Goal: Transaction & Acquisition: Book appointment/travel/reservation

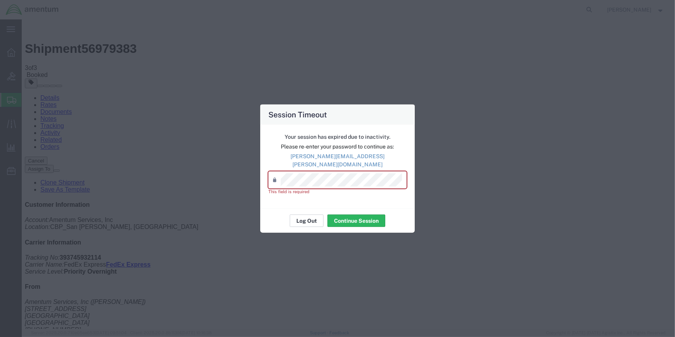
click at [307, 215] on button "Log Out" at bounding box center [307, 220] width 34 height 12
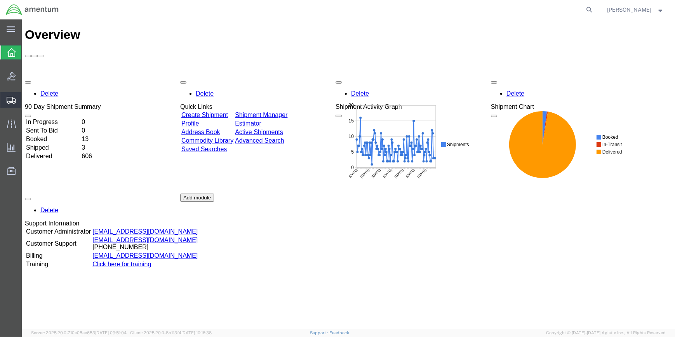
drag, startPoint x: 55, startPoint y: 113, endPoint x: 80, endPoint y: 120, distance: 25.5
click at [0, 0] on span "Shipment Manager" at bounding box center [0, 0] width 0 height 0
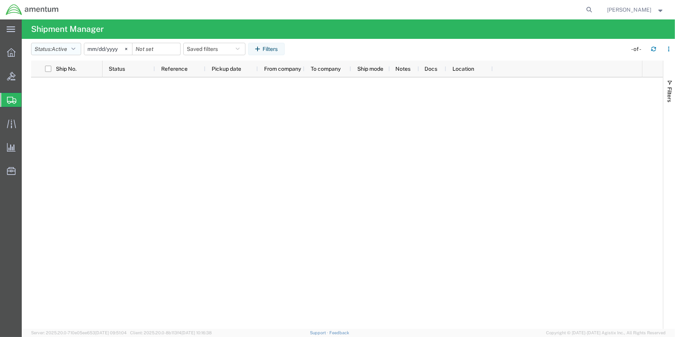
click at [75, 47] on icon "button" at bounding box center [73, 48] width 4 height 5
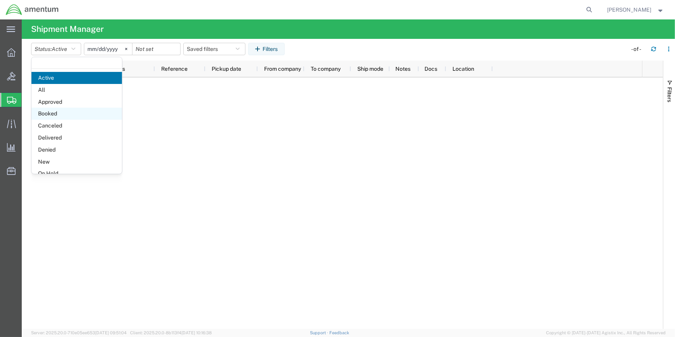
click at [53, 112] on span "Booked" at bounding box center [76, 114] width 90 height 12
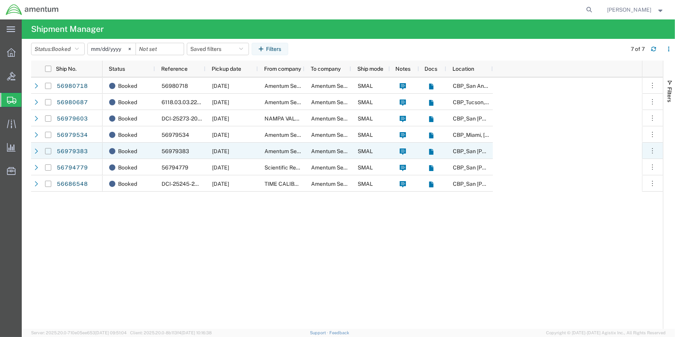
click at [50, 150] on input "Press Space to toggle row selection (unchecked)" at bounding box center [48, 151] width 6 height 6
checkbox input "true"
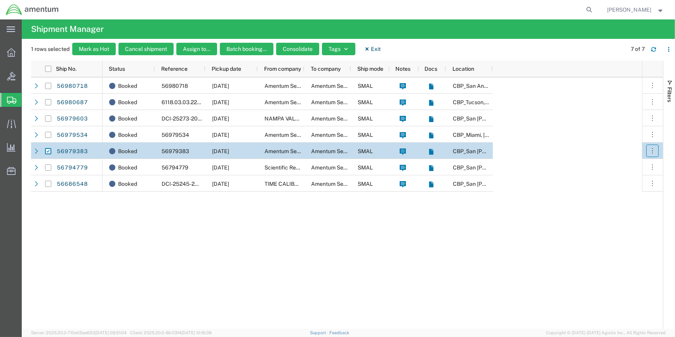
click at [647, 148] on button "button" at bounding box center [652, 150] width 12 height 12
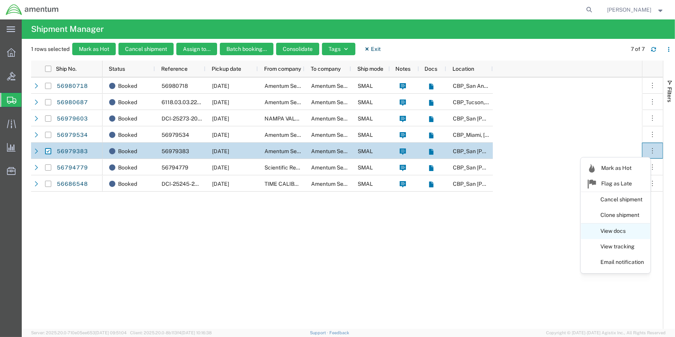
click at [602, 230] on link "View docs" at bounding box center [615, 231] width 69 height 14
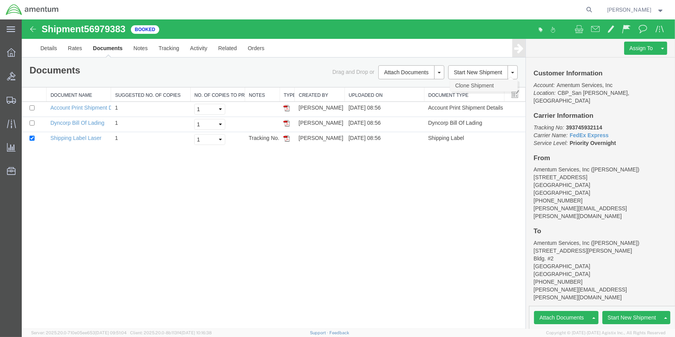
click at [481, 83] on link "Clone Shipment" at bounding box center [483, 86] width 67 height 12
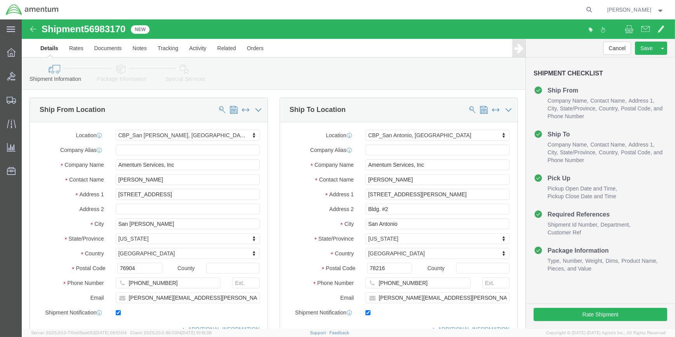
select select "49914"
select select "49945"
click input "text"
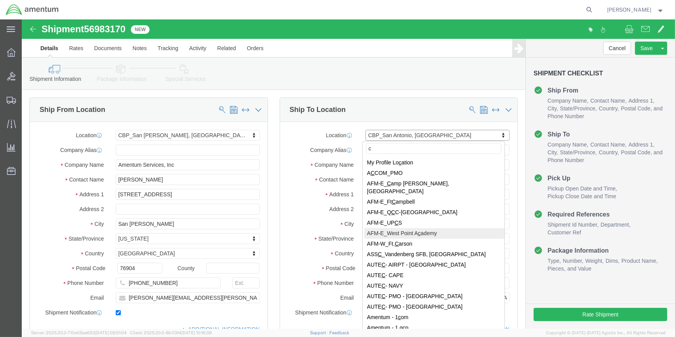
type input "cn"
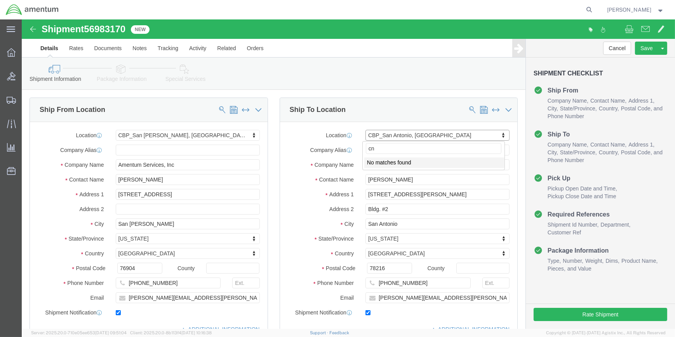
click input "cn"
click input "San Antonio"
type input "S"
type input "okl"
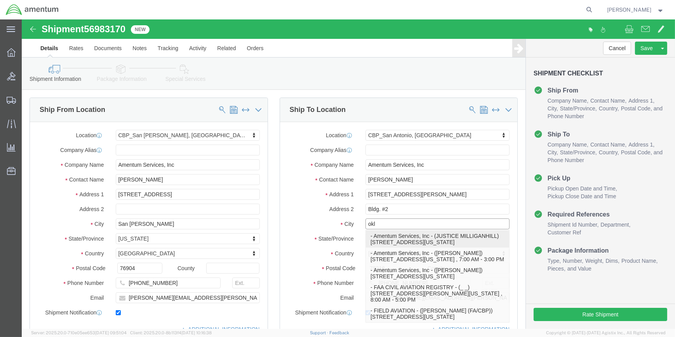
click p "- Amentum Services, Inc - (JUSTICE MILLIGANHILL) 5600 Air Cargo Rd, Oklahoma Ci…"
select select
type input "JUSTICE MILLIGANHILL"
type input "5600 Air Cargo Rd"
type input "Oklahoma City"
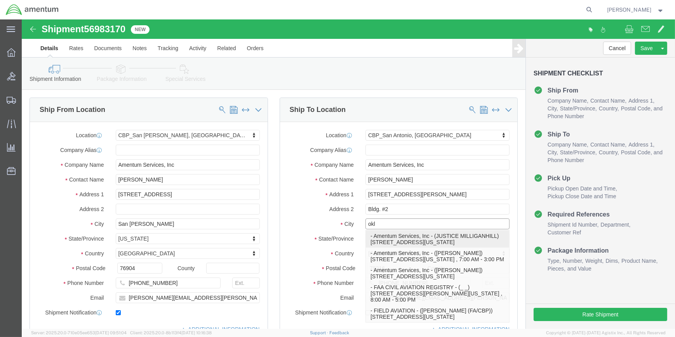
type input "73159-1109"
checkbox input "false"
select select "OK"
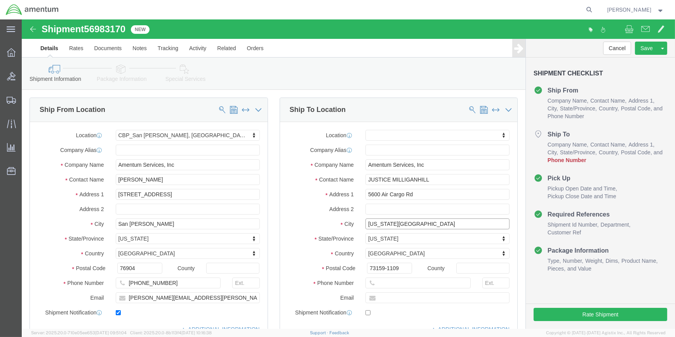
type input "Oklahoma City"
select select
click input "JUSTICE MILLIGANHILL"
type input "J"
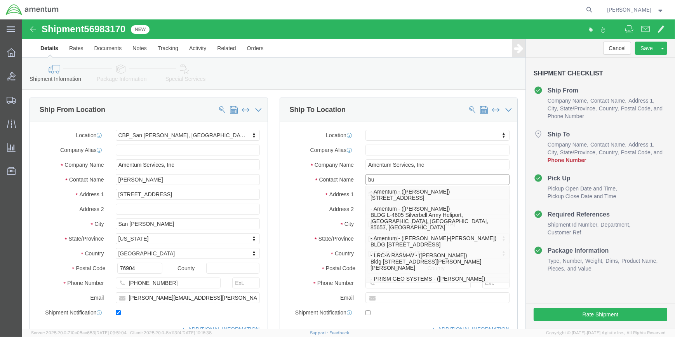
type input "b"
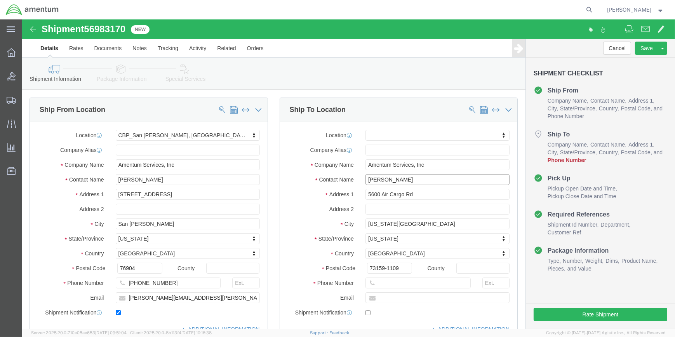
type input "BUBBA VAUGHN"
click input "text"
paste input "405.319.6582"
click input "405.319.6582"
click input "405-319.6582"
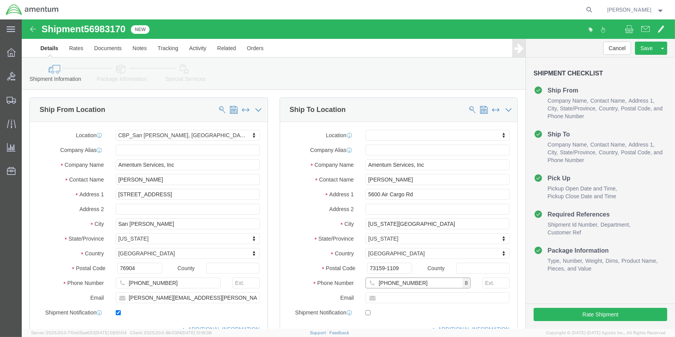
type input "405-319-6582"
drag, startPoint x: 366, startPoint y: 279, endPoint x: 387, endPoint y: 277, distance: 21.4
click input "text"
paste input "justice.s.milliganhill@associates.cbp.dhs.gov"
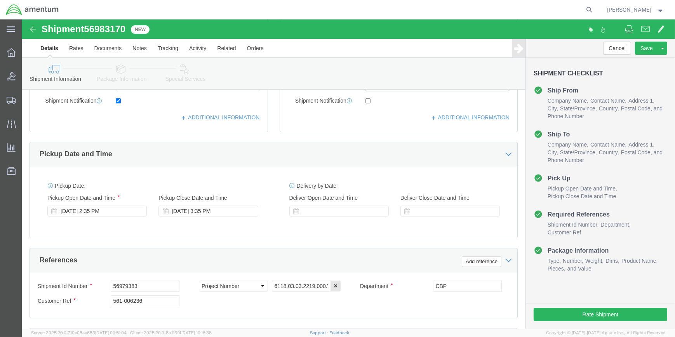
scroll to position [282, 0]
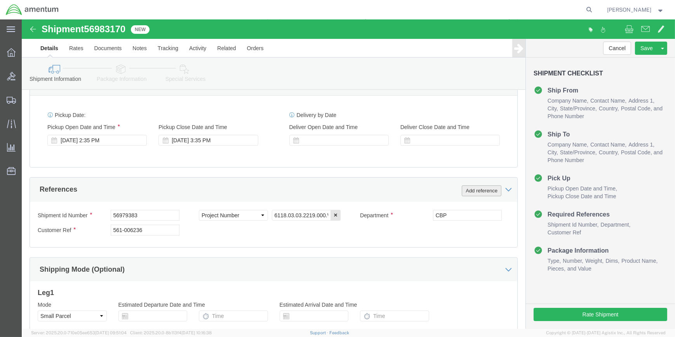
type input "justice.s.milliganhill@associates.cbp.dhs.gov"
checkbox input "true"
click button "Add reference"
drag, startPoint x: 64, startPoint y: 7, endPoint x: 102, endPoint y: 9, distance: 37.8
click h1 "Shipment 56983170"
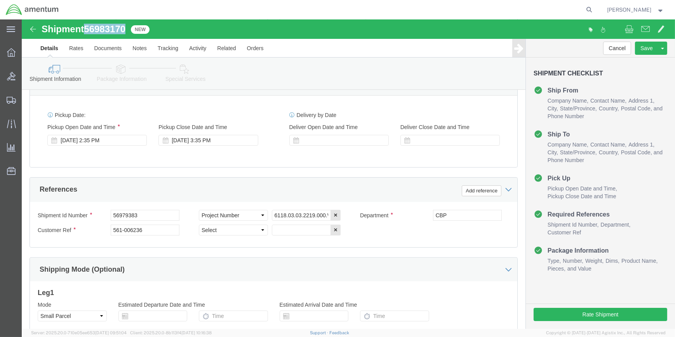
drag, startPoint x: 102, startPoint y: 9, endPoint x: 91, endPoint y: 9, distance: 10.9
copy span "56983170"
click input "56979383"
type input "5"
paste input "56983170"
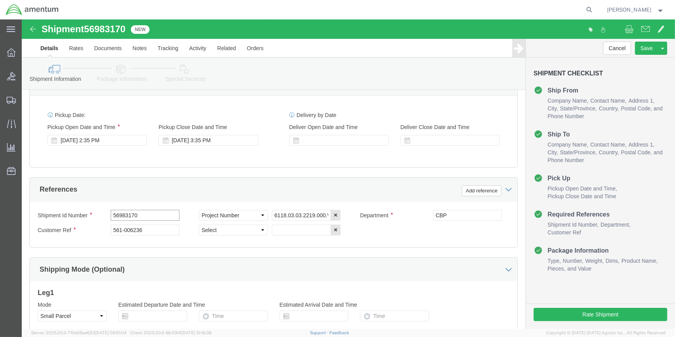
type input "56983170"
click input "561-006236"
type input "5"
type input "BOLT"
click icon "button"
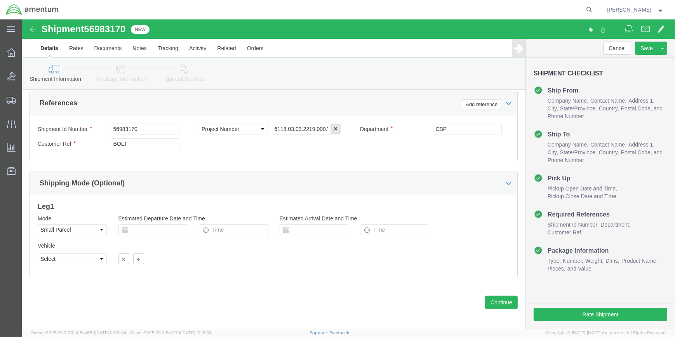
scroll to position [372, 0]
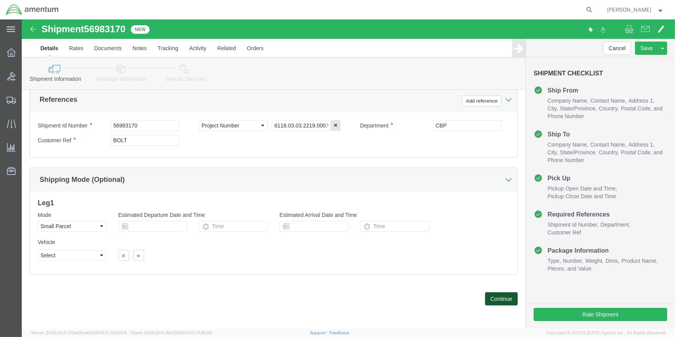
click button "Continue"
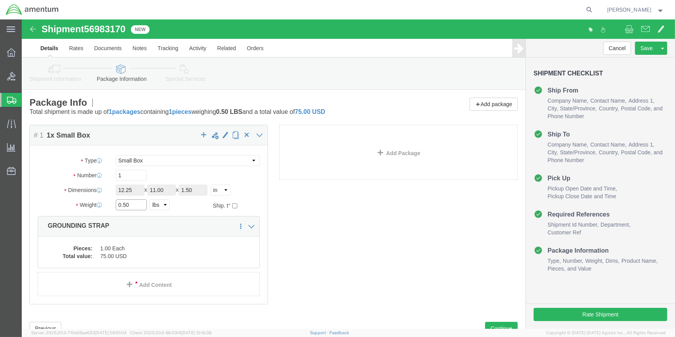
click input "0.50"
type input "0"
type input "1"
click dd "1.00 Each"
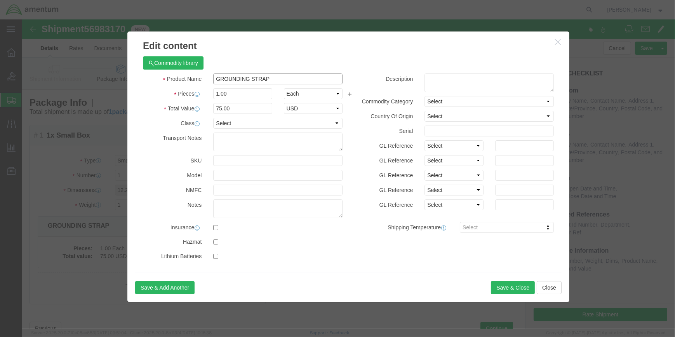
click input "GROUNDING STRAP"
type input "G"
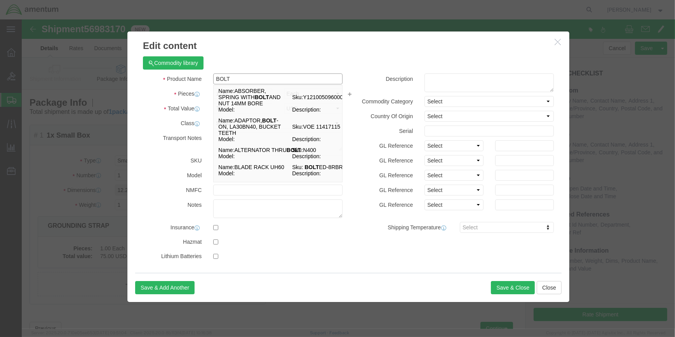
type input "BOLT"
drag, startPoint x: 207, startPoint y: 267, endPoint x: 224, endPoint y: 212, distance: 57.5
click div "Save & Add Another Save & Close Close"
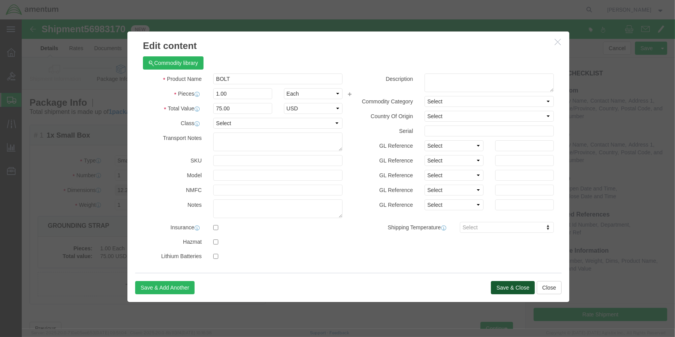
click button "Save & Close"
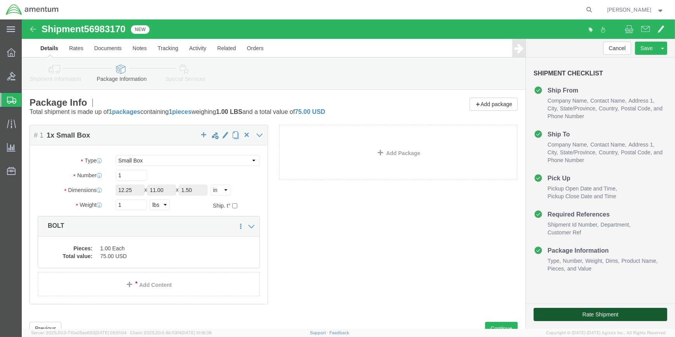
click button "Rate Shipment"
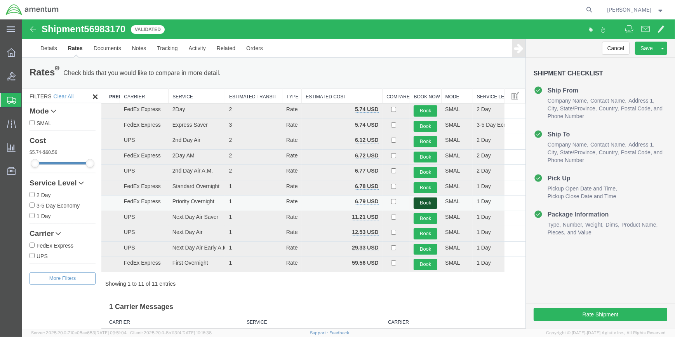
click at [421, 200] on button "Book" at bounding box center [426, 202] width 24 height 11
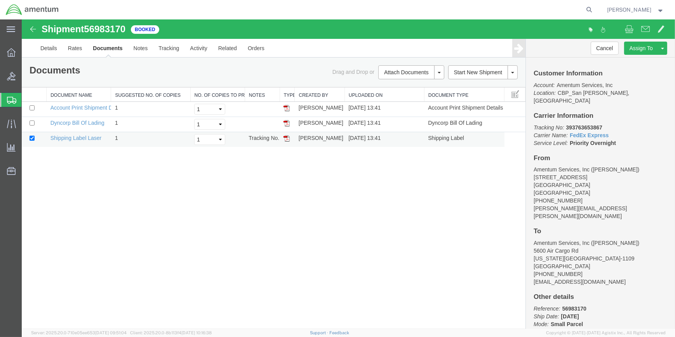
click at [288, 137] on img at bounding box center [286, 138] width 6 height 6
